Goal: Task Accomplishment & Management: Manage account settings

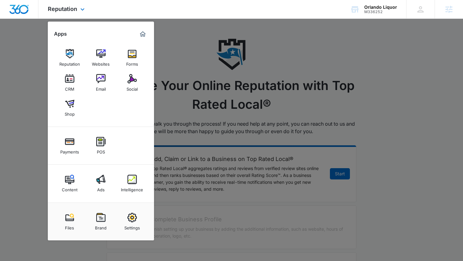
click at [144, 36] on img "Marketing 360® Dashboard" at bounding box center [142, 33] width 7 height 7
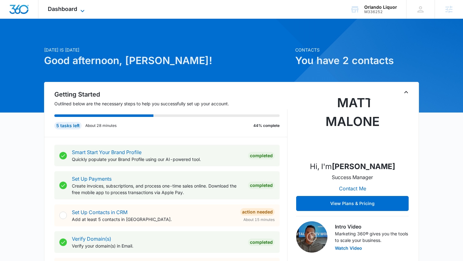
click at [72, 10] on span "Dashboard" at bounding box center [62, 9] width 29 height 7
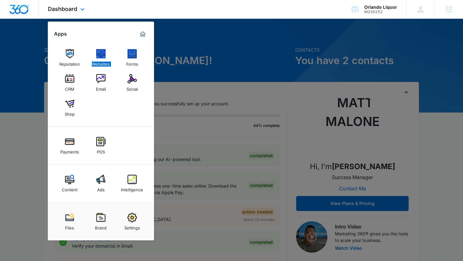
drag, startPoint x: 105, startPoint y: 63, endPoint x: 230, endPoint y: 6, distance: 137.9
click at [0, 0] on div "Dashboard Apps Reputation Websites Forms CRM Email Social Shop Payments POS Con…" at bounding box center [231, 9] width 463 height 19
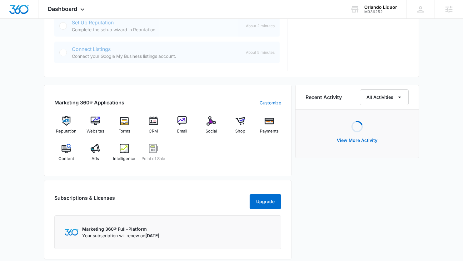
scroll to position [324, 0]
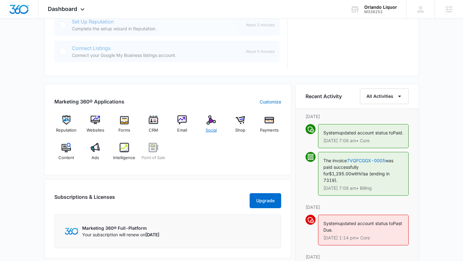
click at [213, 126] on div "Social" at bounding box center [211, 126] width 24 height 22
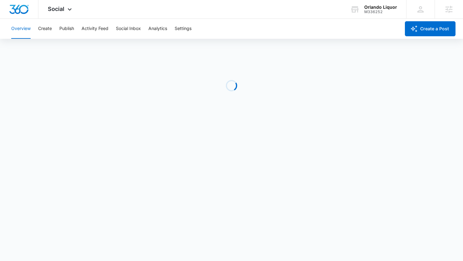
click at [57, 32] on div "Overview Create Publish Activity Feed Social Inbox Analytics Settings" at bounding box center [203, 29] width 393 height 20
click at [71, 29] on button "Publish" at bounding box center [66, 29] width 15 height 20
click at [40, 28] on button "Create" at bounding box center [45, 29] width 14 height 20
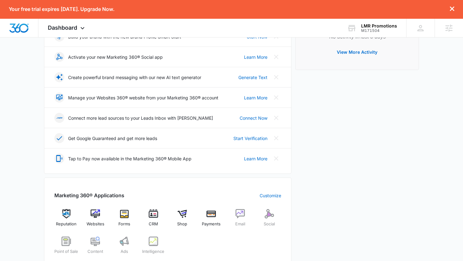
scroll to position [144, 0]
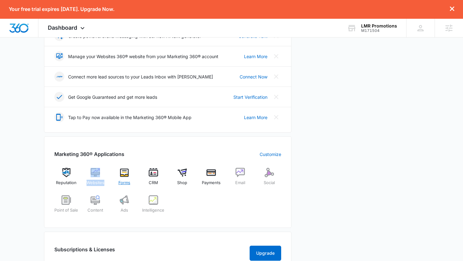
click at [126, 178] on div "Forms" at bounding box center [124, 179] width 24 height 22
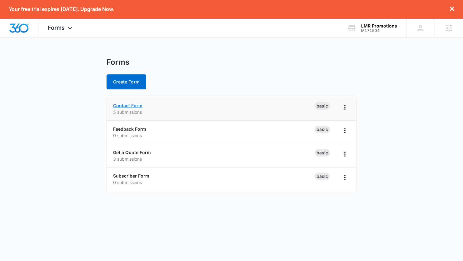
click at [129, 105] on link "Contact Form" at bounding box center [127, 105] width 29 height 5
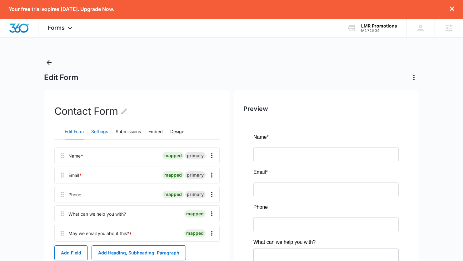
click at [99, 131] on button "Settings" at bounding box center [99, 131] width 17 height 15
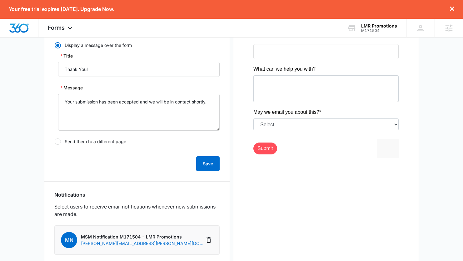
scroll to position [223, 0]
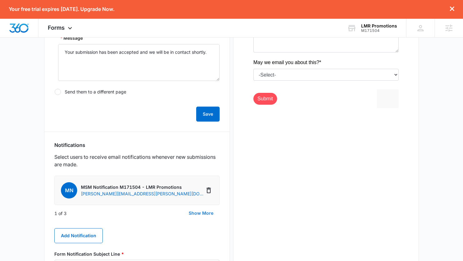
click at [196, 211] on button "Show More" at bounding box center [200, 212] width 37 height 15
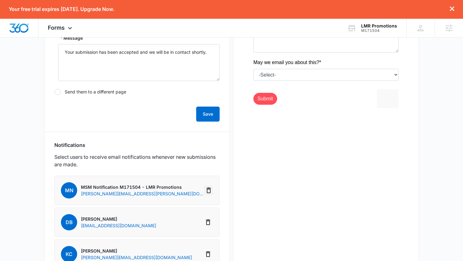
click at [208, 189] on icon "Delete Notification" at bounding box center [208, 190] width 4 height 6
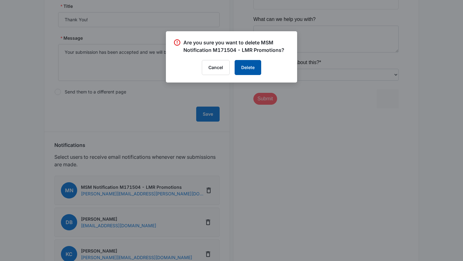
click at [252, 70] on button "Delete" at bounding box center [247, 67] width 27 height 15
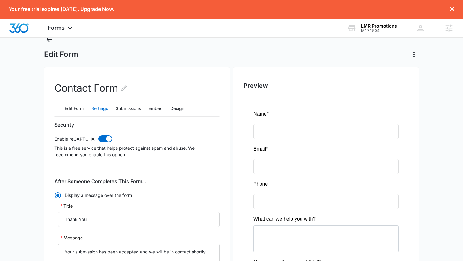
scroll to position [0, 0]
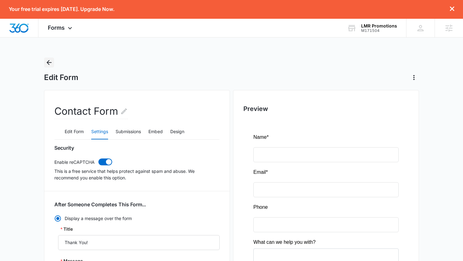
click at [49, 65] on icon "Back" at bounding box center [49, 62] width 5 height 5
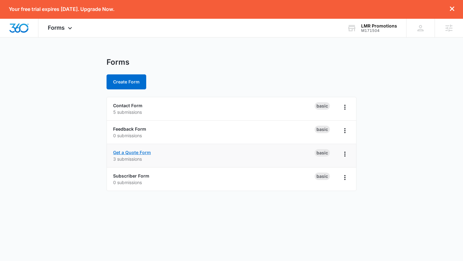
click at [138, 152] on link "Get a Quote Form" at bounding box center [132, 151] width 38 height 5
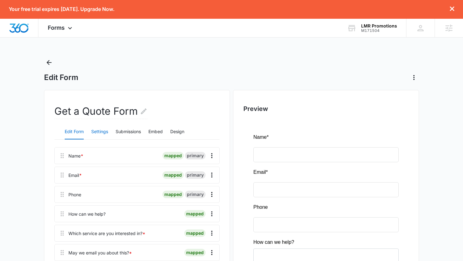
click at [101, 132] on button "Settings" at bounding box center [99, 131] width 17 height 15
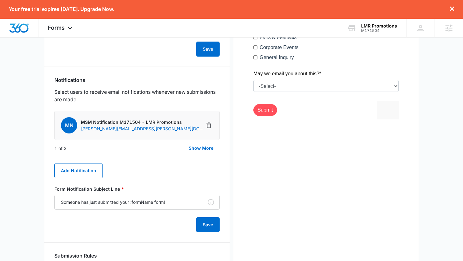
scroll to position [305, 0]
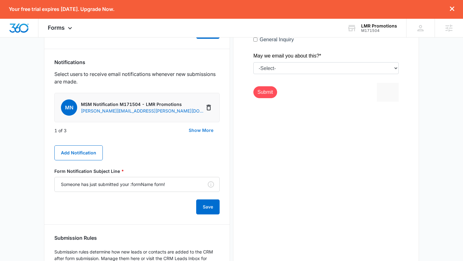
click at [206, 129] on button "Show More" at bounding box center [200, 130] width 37 height 15
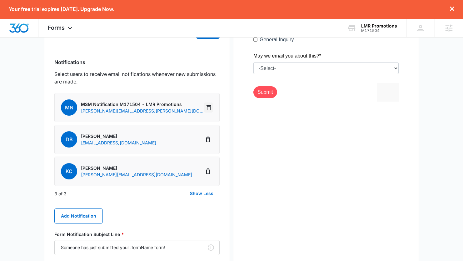
click at [207, 109] on icon "Delete Notification" at bounding box center [208, 107] width 7 height 7
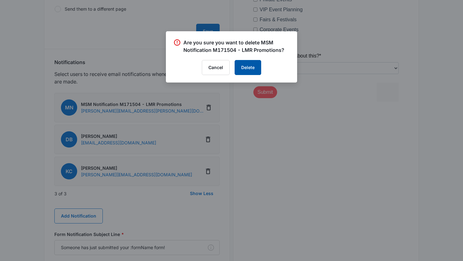
click at [247, 66] on button "Delete" at bounding box center [247, 67] width 27 height 15
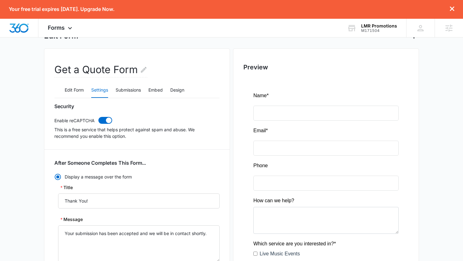
scroll to position [41, 0]
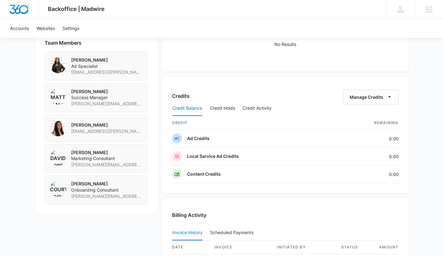
scroll to position [455, 0]
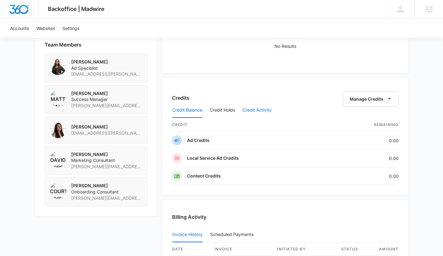
click at [257, 110] on button "Credit Activity" at bounding box center [256, 110] width 29 height 15
